Goal: Task Accomplishment & Management: Manage account settings

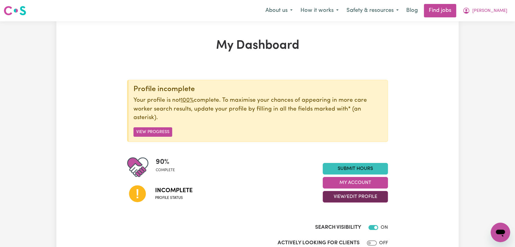
click at [361, 195] on button "View/Edit Profile" at bounding box center [355, 197] width 65 height 12
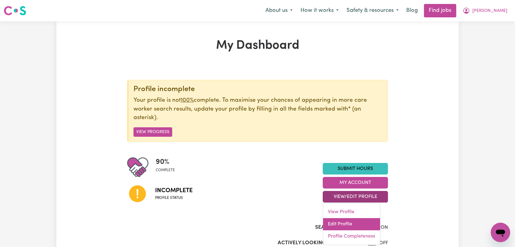
click at [356, 222] on link "Edit Profile" at bounding box center [351, 224] width 57 height 12
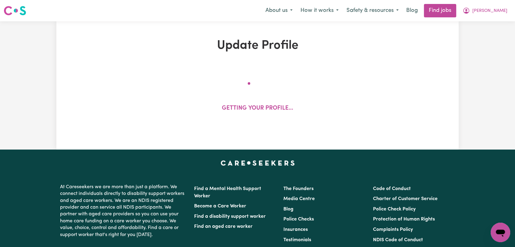
select select "[DEMOGRAPHIC_DATA]"
select select "Student Visa"
select select "Studying a healthcare related degree or qualification"
select select "39"
select select "48"
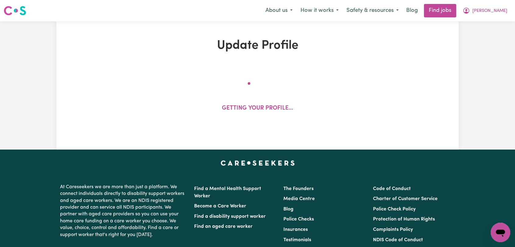
select select "55"
select select "70"
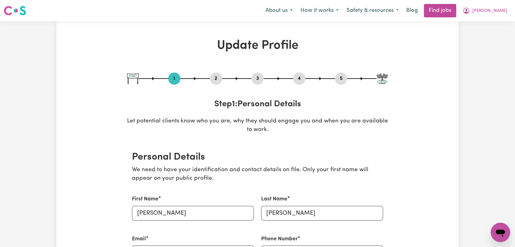
click at [261, 77] on button "3" at bounding box center [257, 79] width 12 height 8
select select "2025"
select select "Certificate III (Individual Support)"
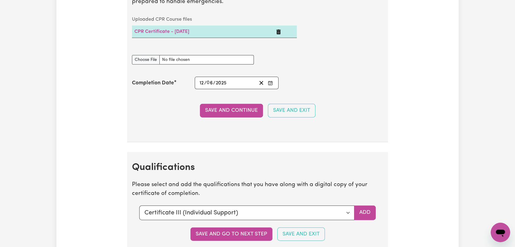
scroll to position [1557, 0]
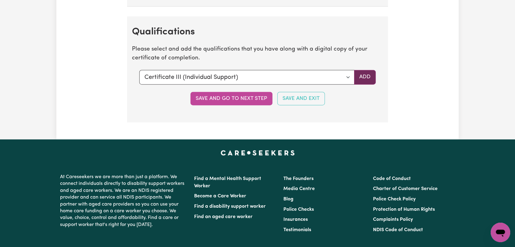
click at [359, 75] on button "Add" at bounding box center [365, 77] width 22 height 15
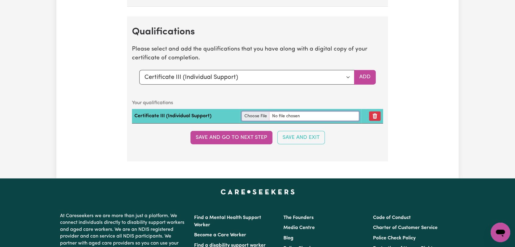
click at [255, 114] on input "file" at bounding box center [300, 116] width 117 height 9
type input "C:\fakepath\[PERSON_NAME] - Certificate III Individual Support --.pdf"
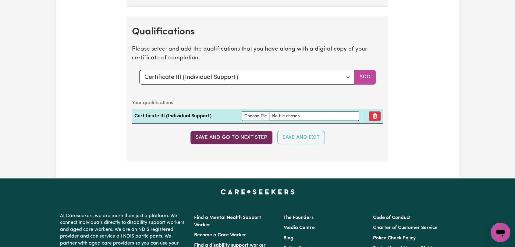
click at [249, 136] on button "Save and go to next step" at bounding box center [231, 137] width 82 height 13
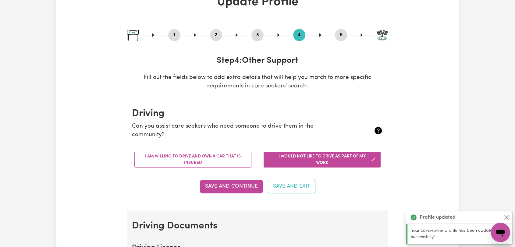
scroll to position [15, 0]
